Goal: Entertainment & Leisure: Consume media (video, audio)

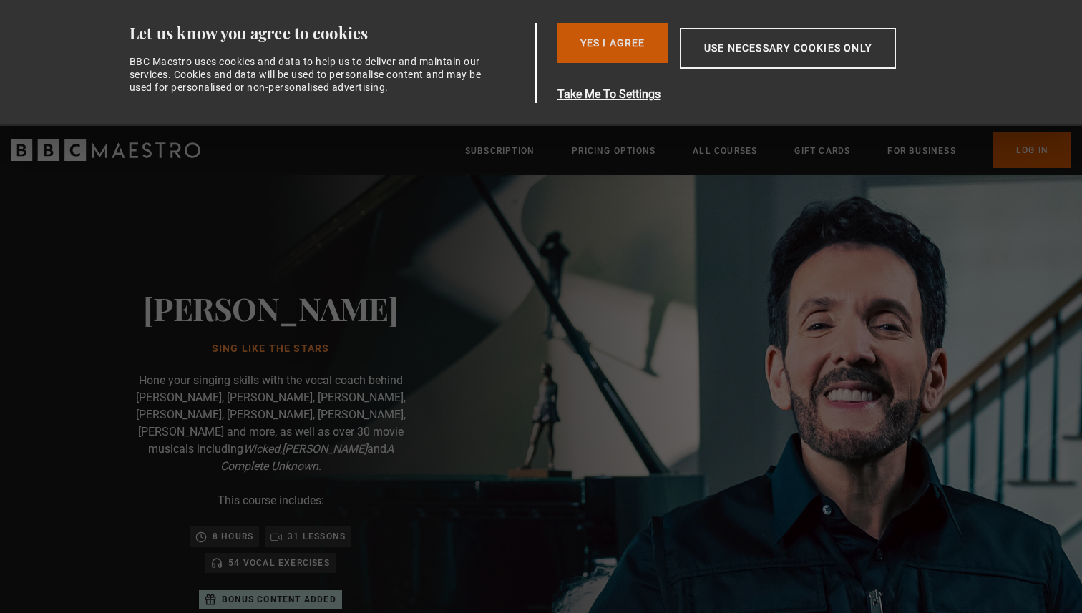
click at [619, 37] on button "Yes I Agree" at bounding box center [613, 43] width 111 height 40
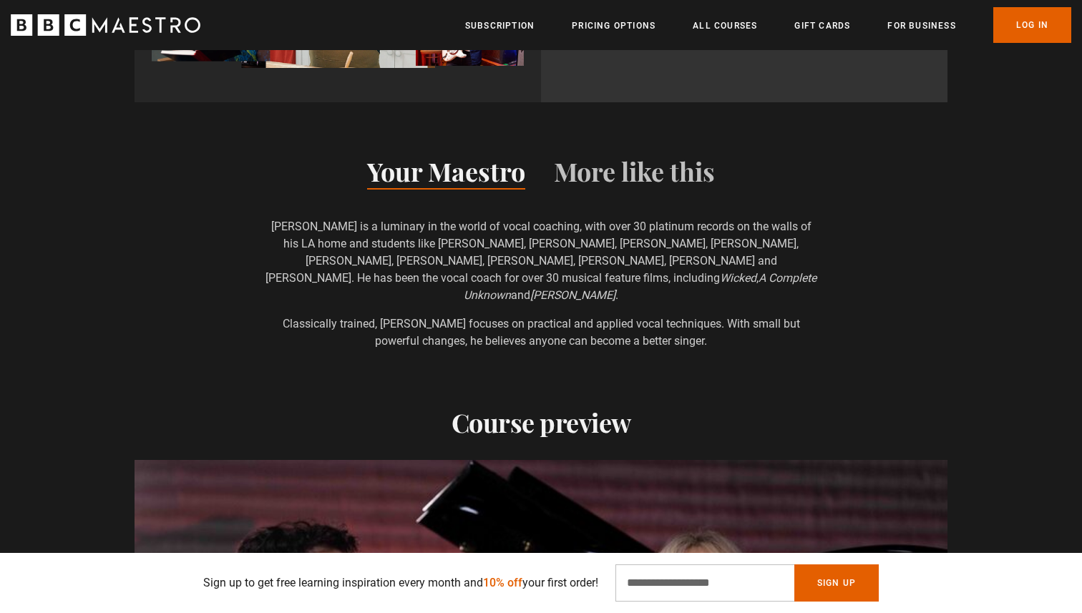
scroll to position [1459, 0]
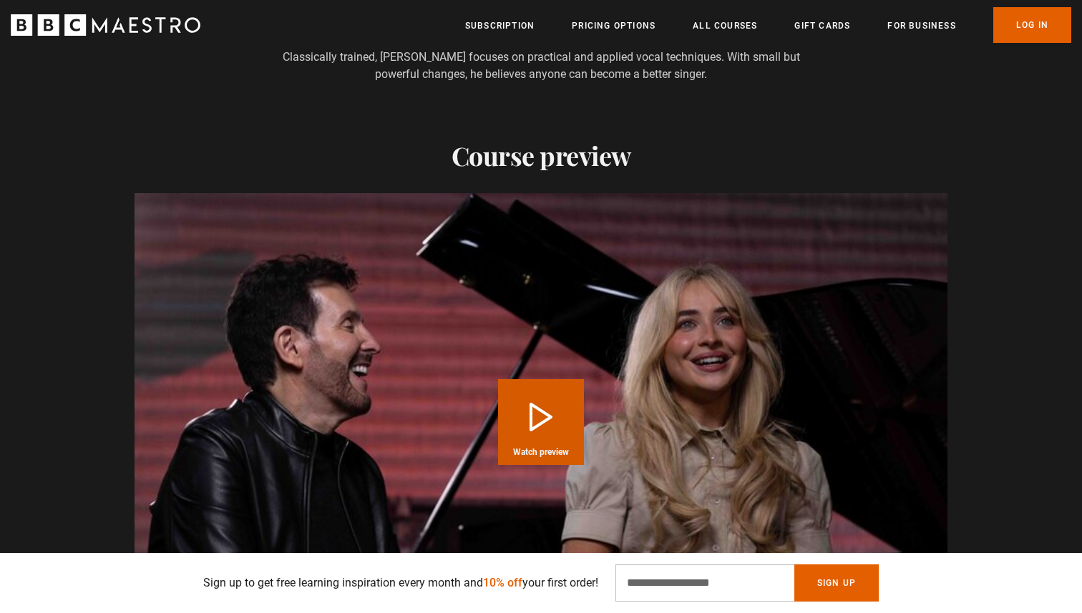
click at [571, 413] on button "Play Course overview for Sing Like the Stars with [PERSON_NAME] Watch preview" at bounding box center [541, 422] width 86 height 86
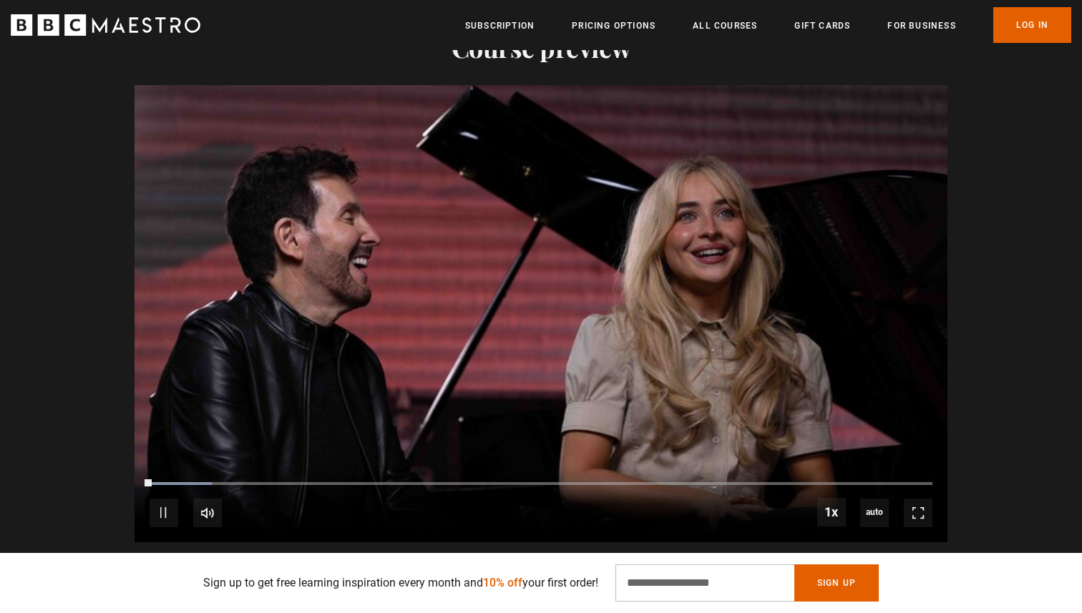
scroll to position [1726, 0]
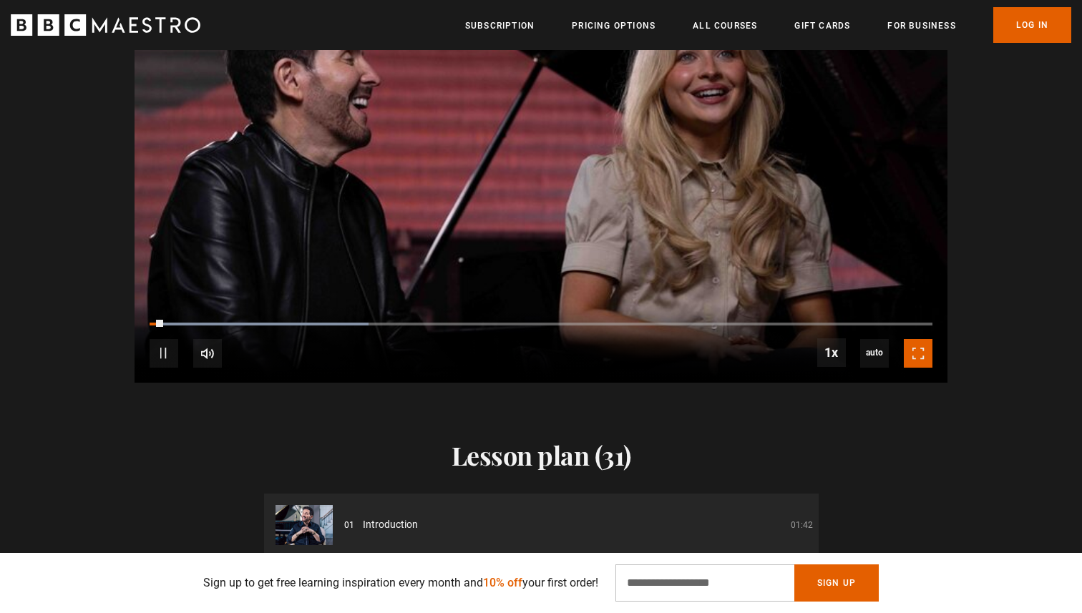
click at [910, 339] on span "Video Player" at bounding box center [918, 353] width 29 height 29
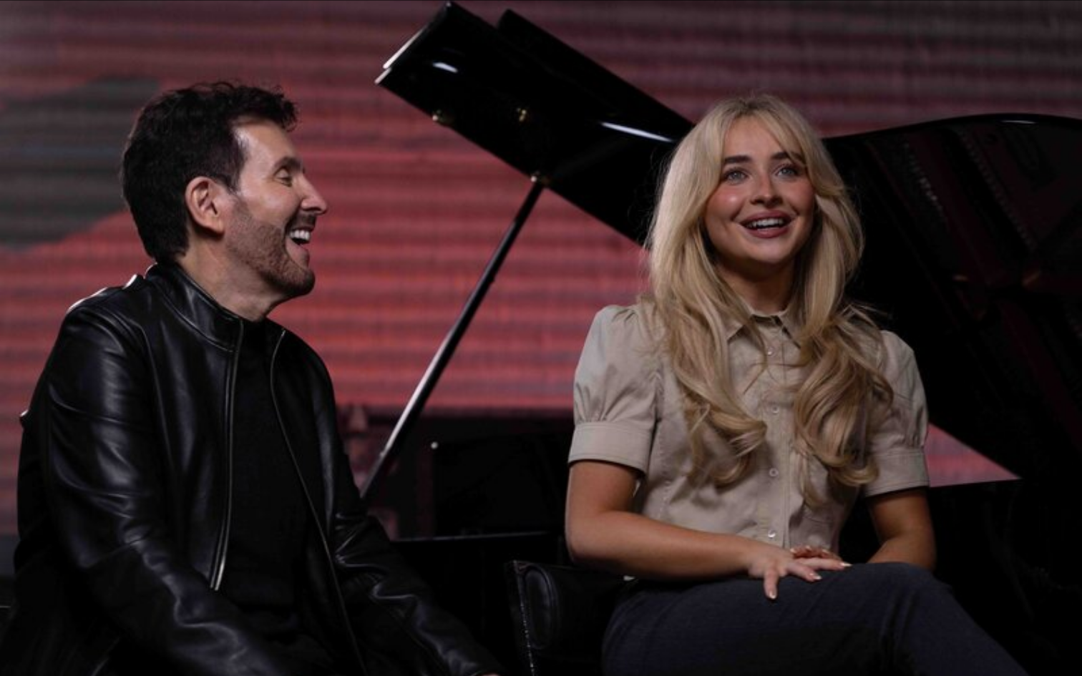
scroll to position [0, 1688]
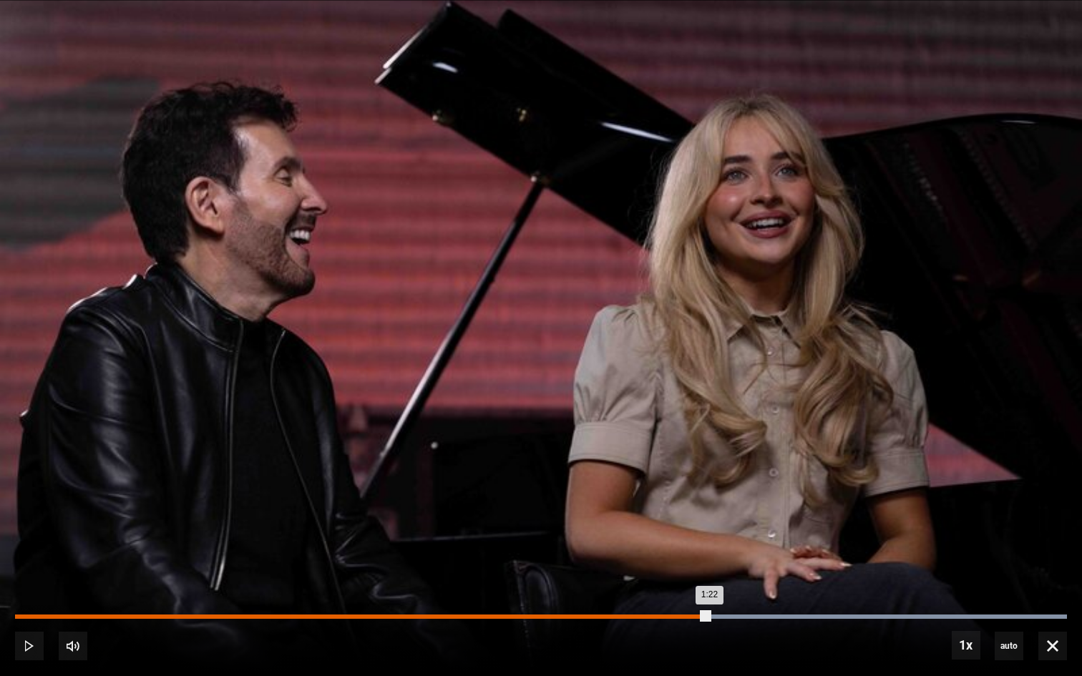
click at [709, 613] on div "Loaded : 100.00% 1:22 1:22" at bounding box center [541, 617] width 1052 height 4
click at [771, 613] on div "Loaded : 100.00% 1:29 1:23" at bounding box center [541, 617] width 1052 height 4
click at [829, 613] on div "Loaded : 100.00% 1:36 1:36" at bounding box center [541, 617] width 1052 height 4
click at [901, 613] on div "Loaded : 100.00% 1:44 1:37" at bounding box center [541, 617] width 1052 height 4
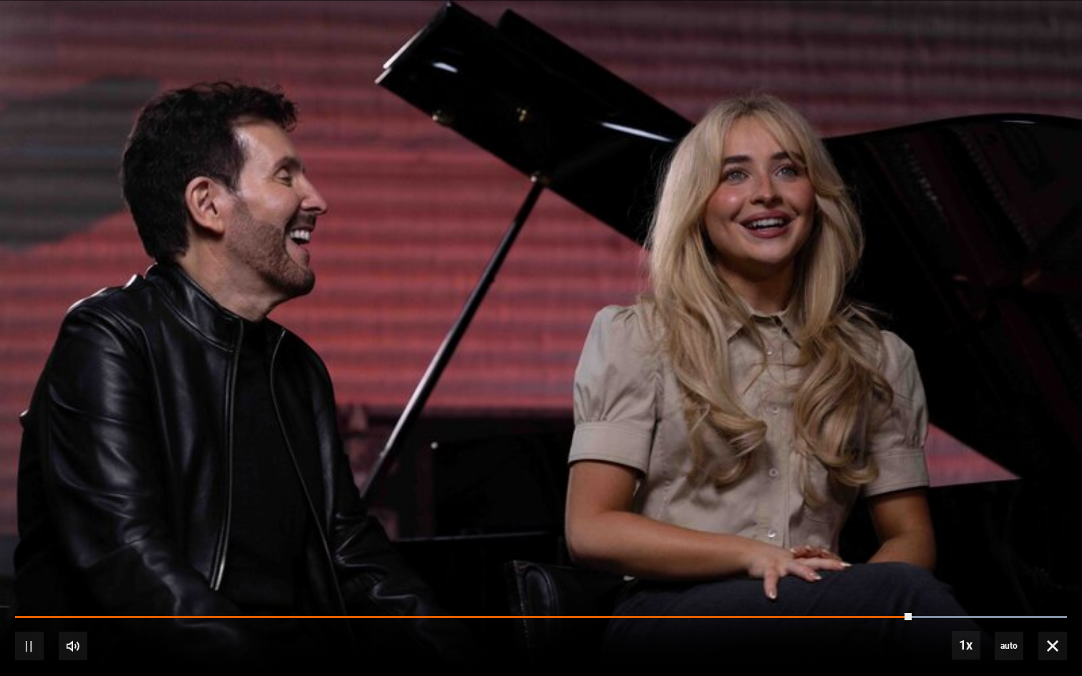
scroll to position [0, 1875]
click at [1013, 613] on div "10s Skip Back 10 seconds Pause 10s Skip Forward 10 seconds Loaded : 100.00% 1:4…" at bounding box center [541, 636] width 1082 height 79
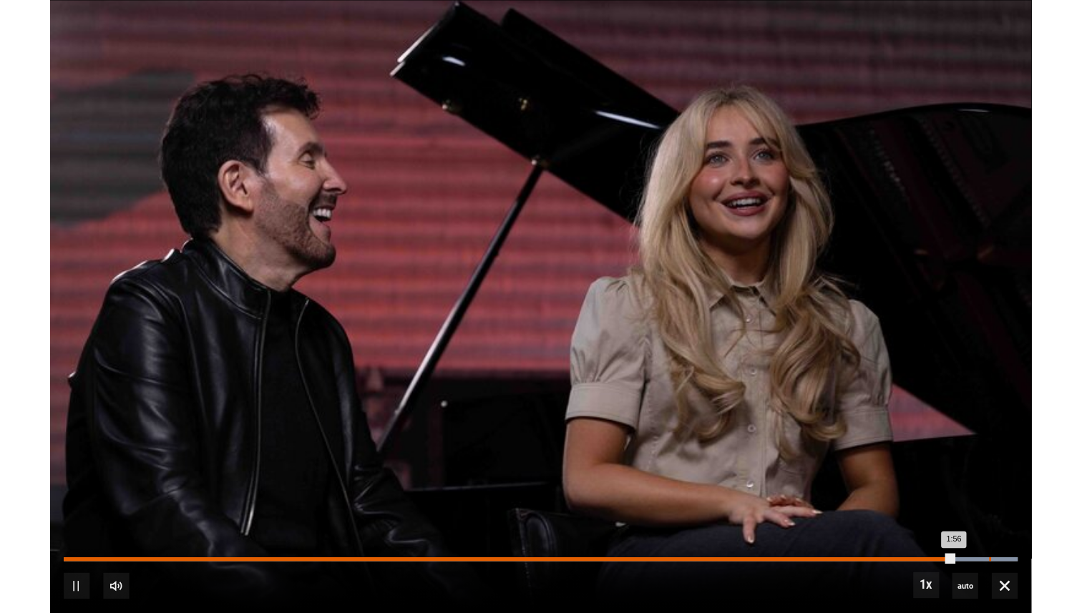
scroll to position [0, 2063]
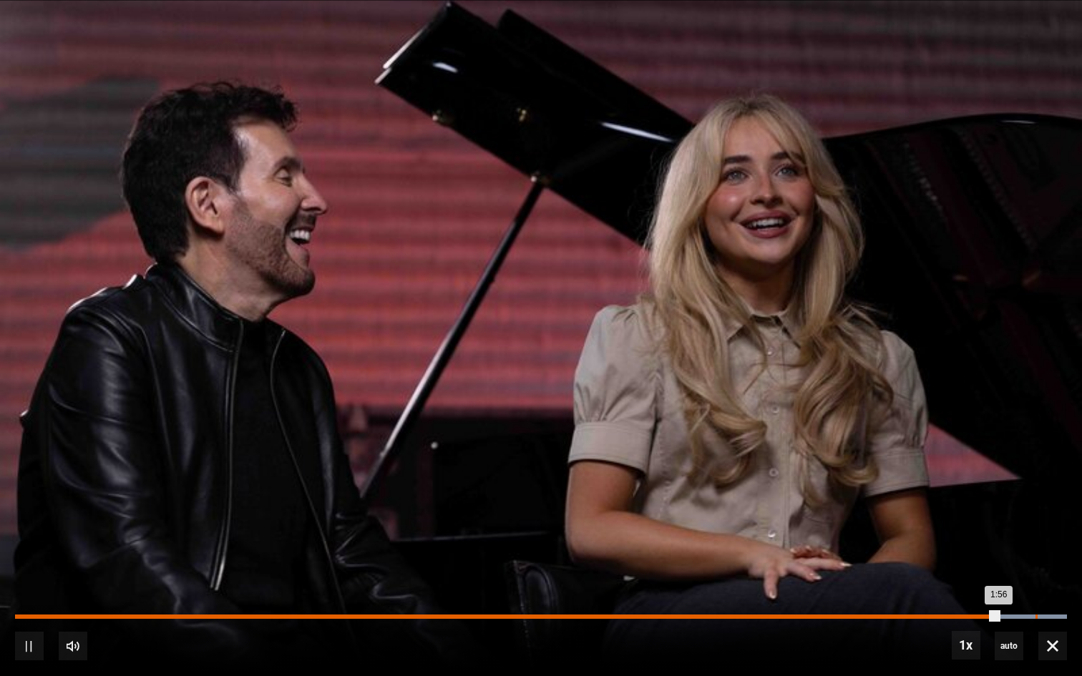
click at [1036, 613] on div "Loaded : 100.00% 2:00 1:56" at bounding box center [541, 617] width 1052 height 4
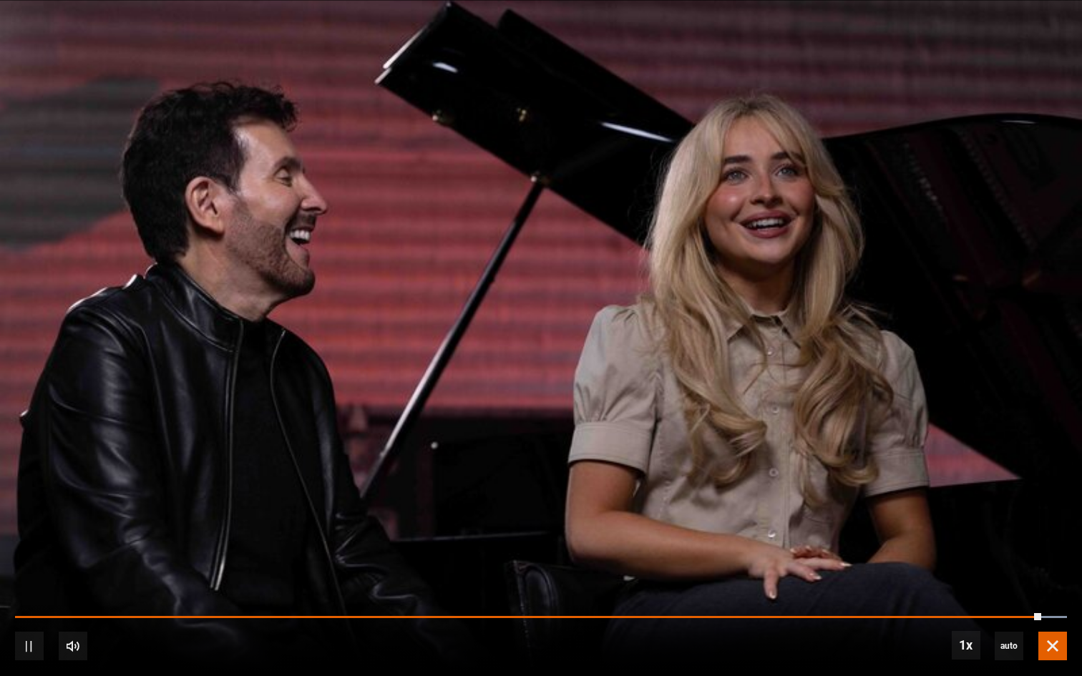
click at [1062, 613] on span "Video Player" at bounding box center [1053, 646] width 29 height 29
